Goal: Navigation & Orientation: Find specific page/section

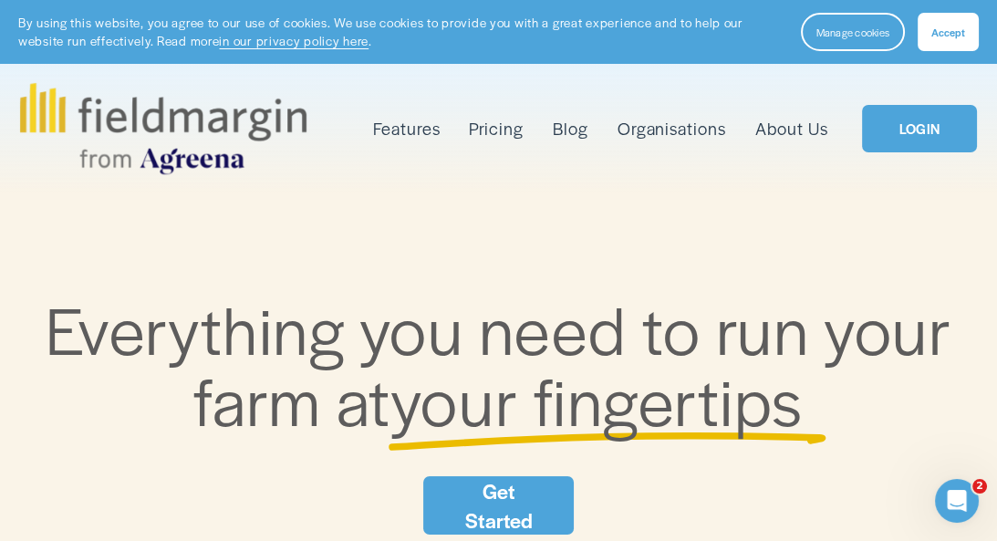
click at [944, 42] on button "Accept" at bounding box center [948, 32] width 61 height 38
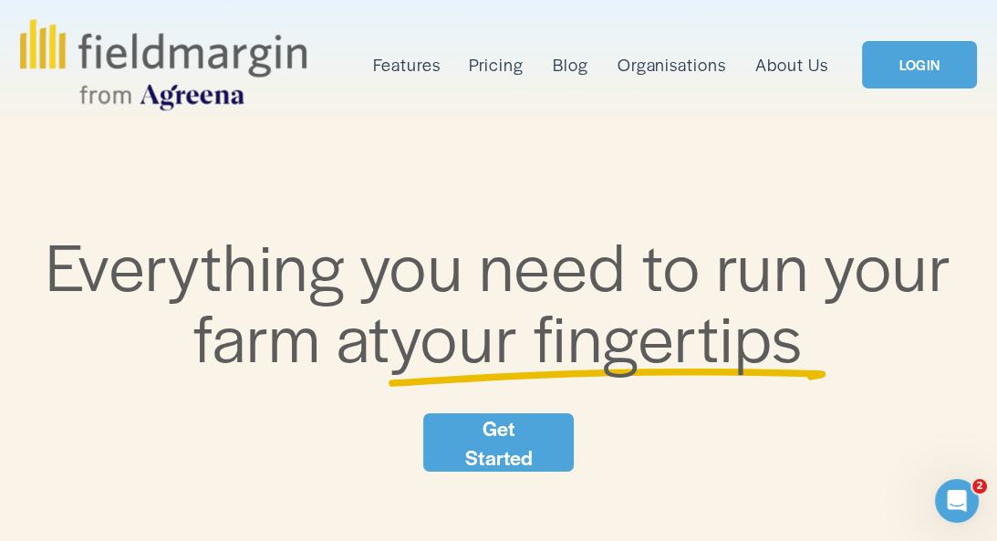
click at [890, 61] on link "LOGIN" at bounding box center [919, 64] width 115 height 47
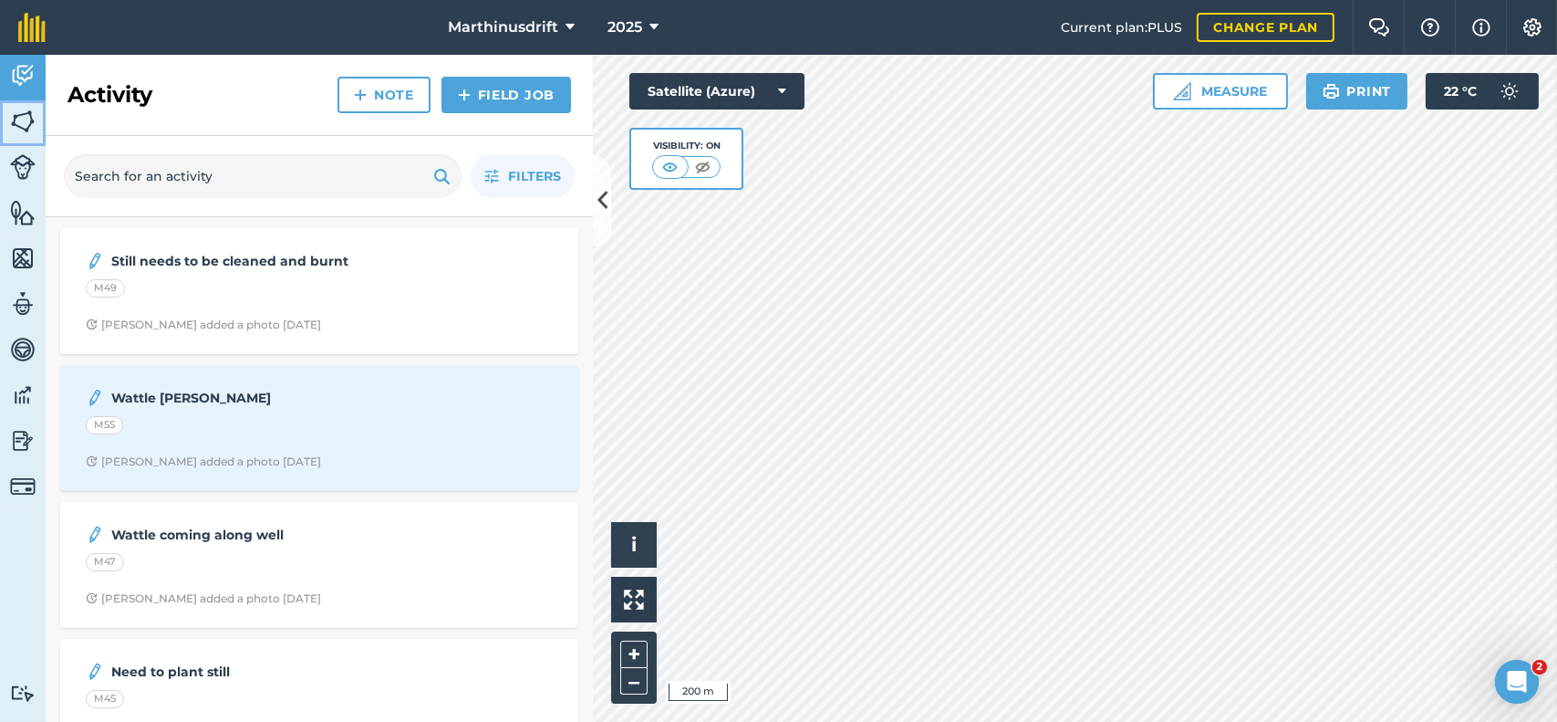
click at [24, 117] on img at bounding box center [23, 121] width 26 height 27
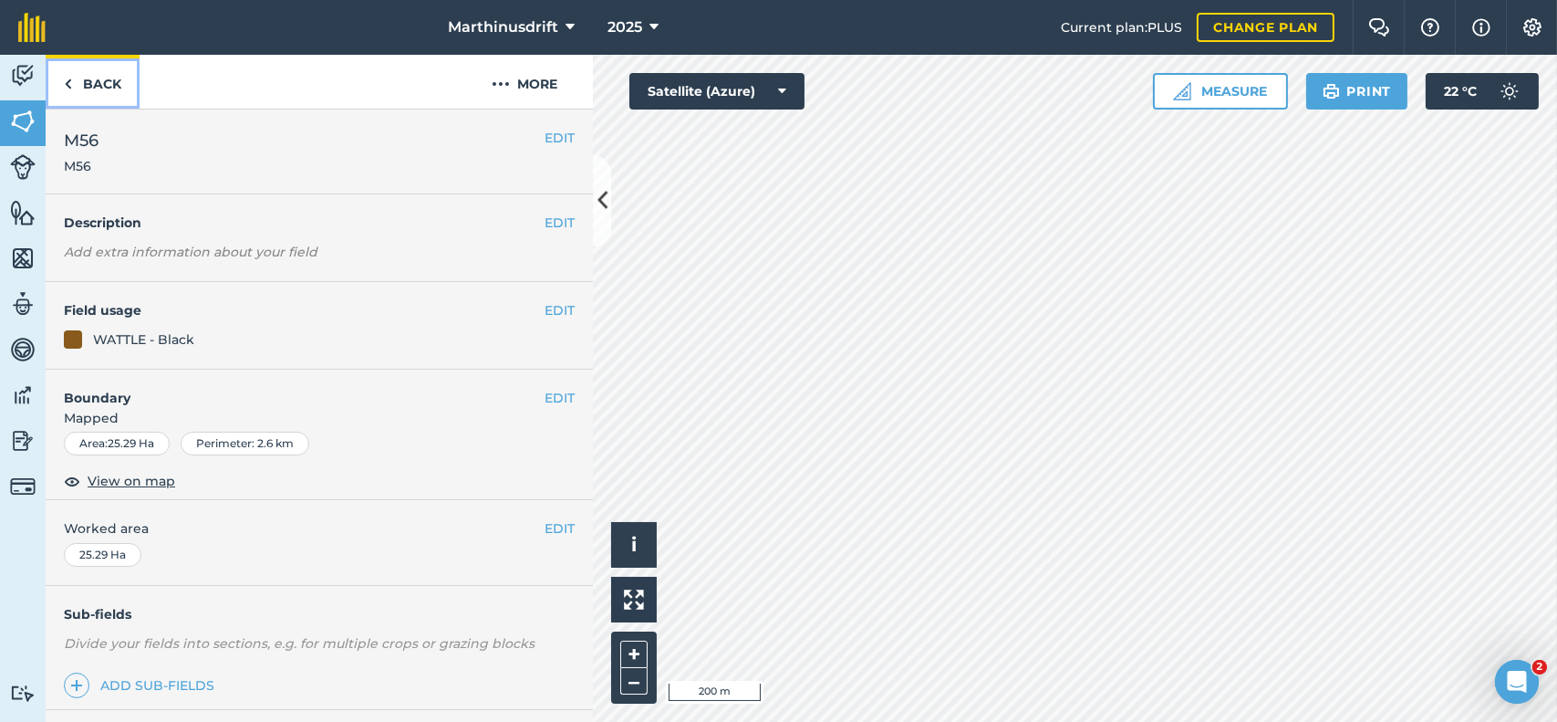
click at [76, 79] on link "Back" at bounding box center [93, 82] width 94 height 54
click at [99, 84] on link "Back" at bounding box center [93, 82] width 94 height 54
